Goal: Check status

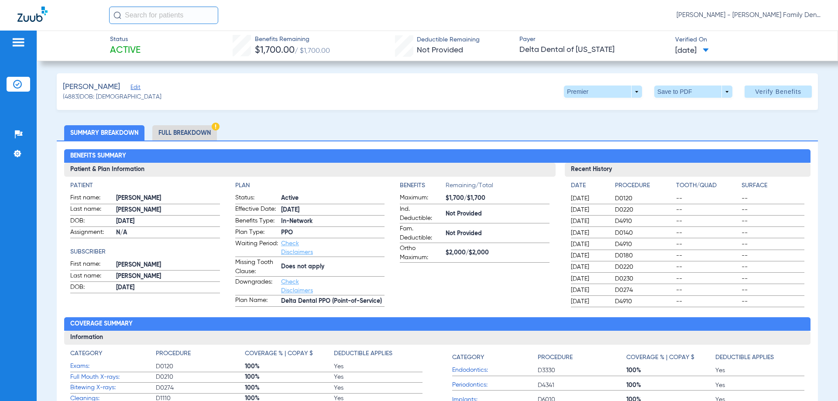
click at [131, 16] on input "text" at bounding box center [163, 15] width 109 height 17
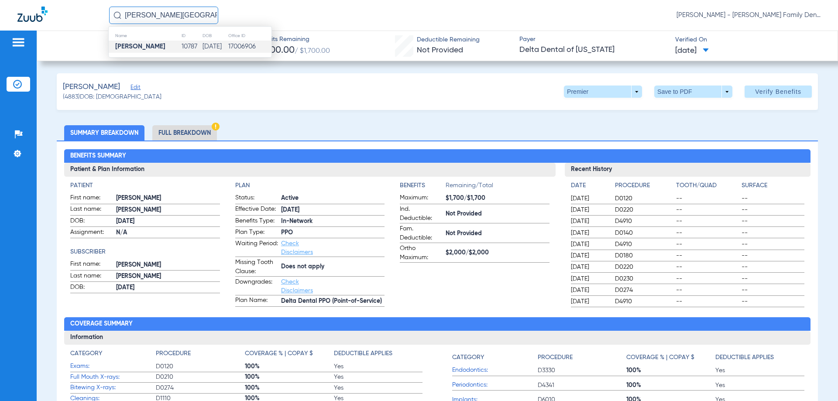
click at [144, 49] on strong "[PERSON_NAME]" at bounding box center [140, 46] width 50 height 7
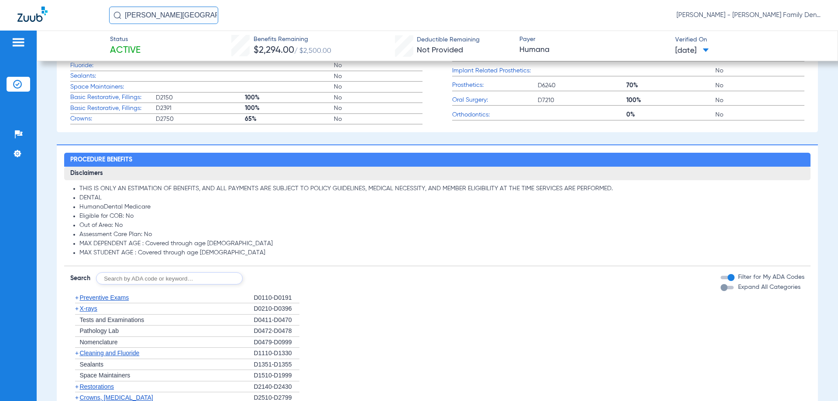
scroll to position [349, 0]
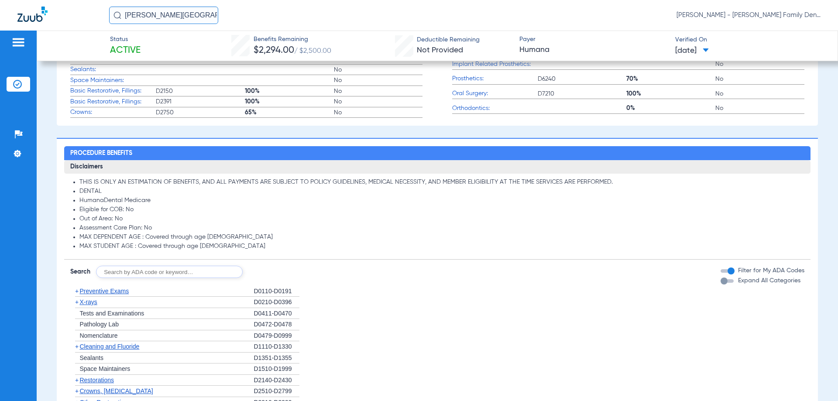
drag, startPoint x: 213, startPoint y: 19, endPoint x: 0, endPoint y: -11, distance: 215.1
click at [0, 0] on html "[PERSON_NAME] [PERSON_NAME] - [PERSON_NAME] Family Dentistry Patients Insurance…" at bounding box center [419, 200] width 838 height 401
click at [127, 16] on input "lrretta" at bounding box center [163, 15] width 109 height 17
drag, startPoint x: 134, startPoint y: 16, endPoint x: 74, endPoint y: -1, distance: 63.0
click at [74, 0] on html "o No search results [PERSON_NAME] - [PERSON_NAME] Family Dentistry Patients Ins…" at bounding box center [419, 200] width 838 height 401
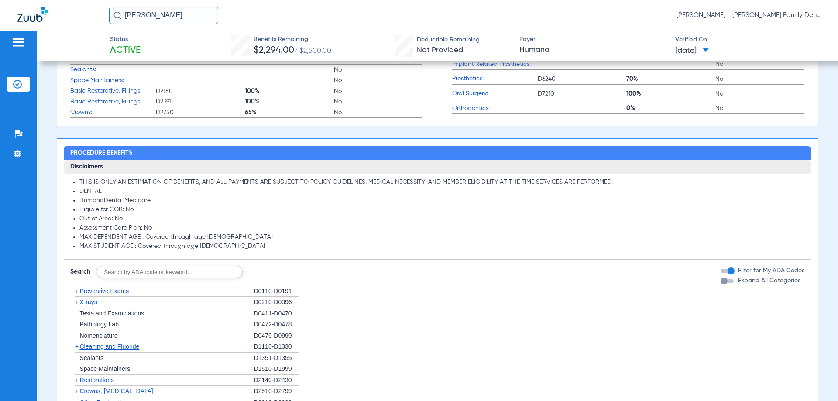
click at [182, 16] on input "[PERSON_NAME]" at bounding box center [163, 15] width 109 height 17
type input "[PERSON_NAME]"
click at [153, 47] on strong "[PERSON_NAME]" at bounding box center [140, 46] width 50 height 7
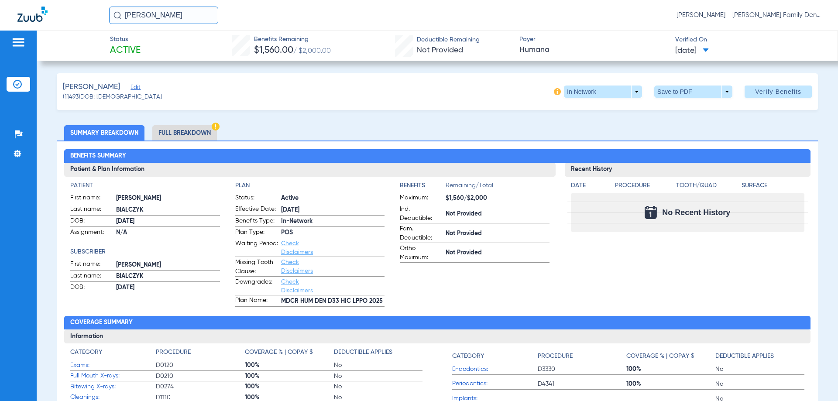
click at [589, 263] on div "Recent History Date Procedure Tooth/Quad Surface No Recent History" at bounding box center [688, 235] width 246 height 144
